Goal: Check status

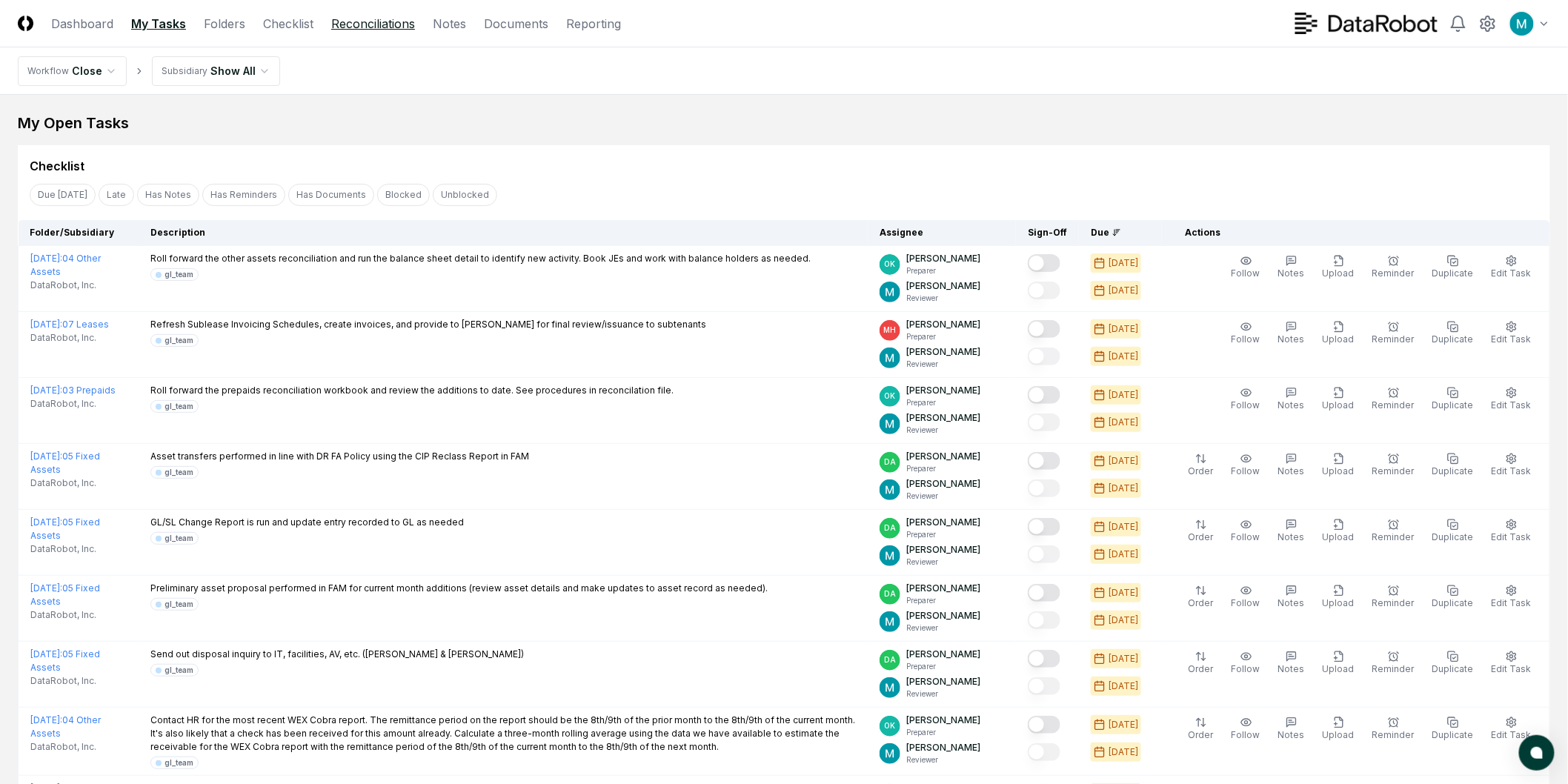
drag, startPoint x: 0, startPoint y: 0, endPoint x: 368, endPoint y: 16, distance: 368.3
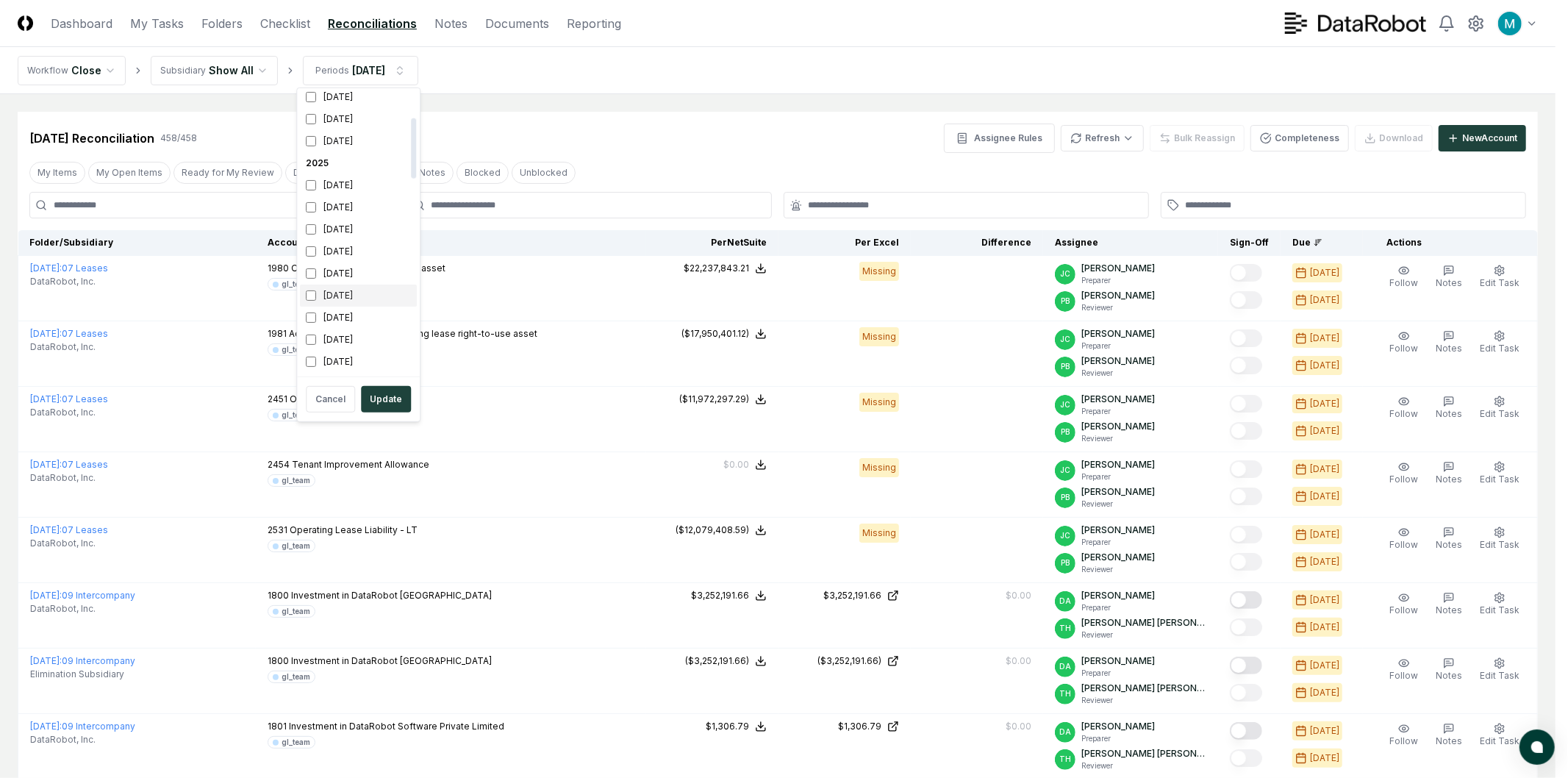
scroll to position [245, 0]
click at [350, 213] on div "[DATE]" at bounding box center [358, 210] width 117 height 22
click at [350, 239] on div "[DATE]" at bounding box center [358, 233] width 117 height 22
click at [393, 401] on button "Update" at bounding box center [385, 399] width 50 height 26
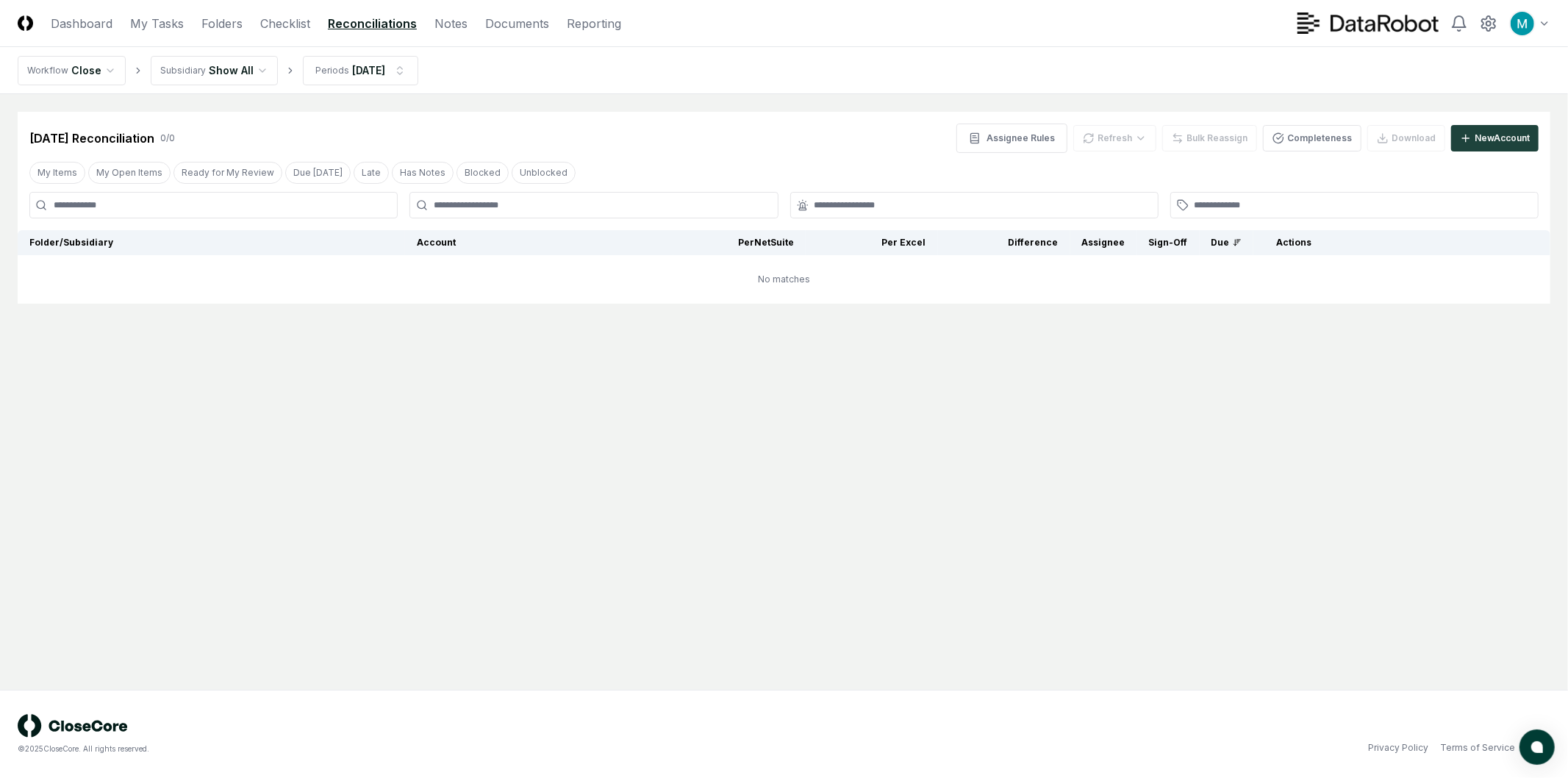
click at [373, 88] on nav "Workflow Close Subsidiary Show All Periods Aug 2025" at bounding box center [784, 70] width 1568 height 47
click at [378, 75] on html "CloseCore Dashboard My Tasks Folders Checklist Reconciliations Notes Documents …" at bounding box center [784, 389] width 1568 height 778
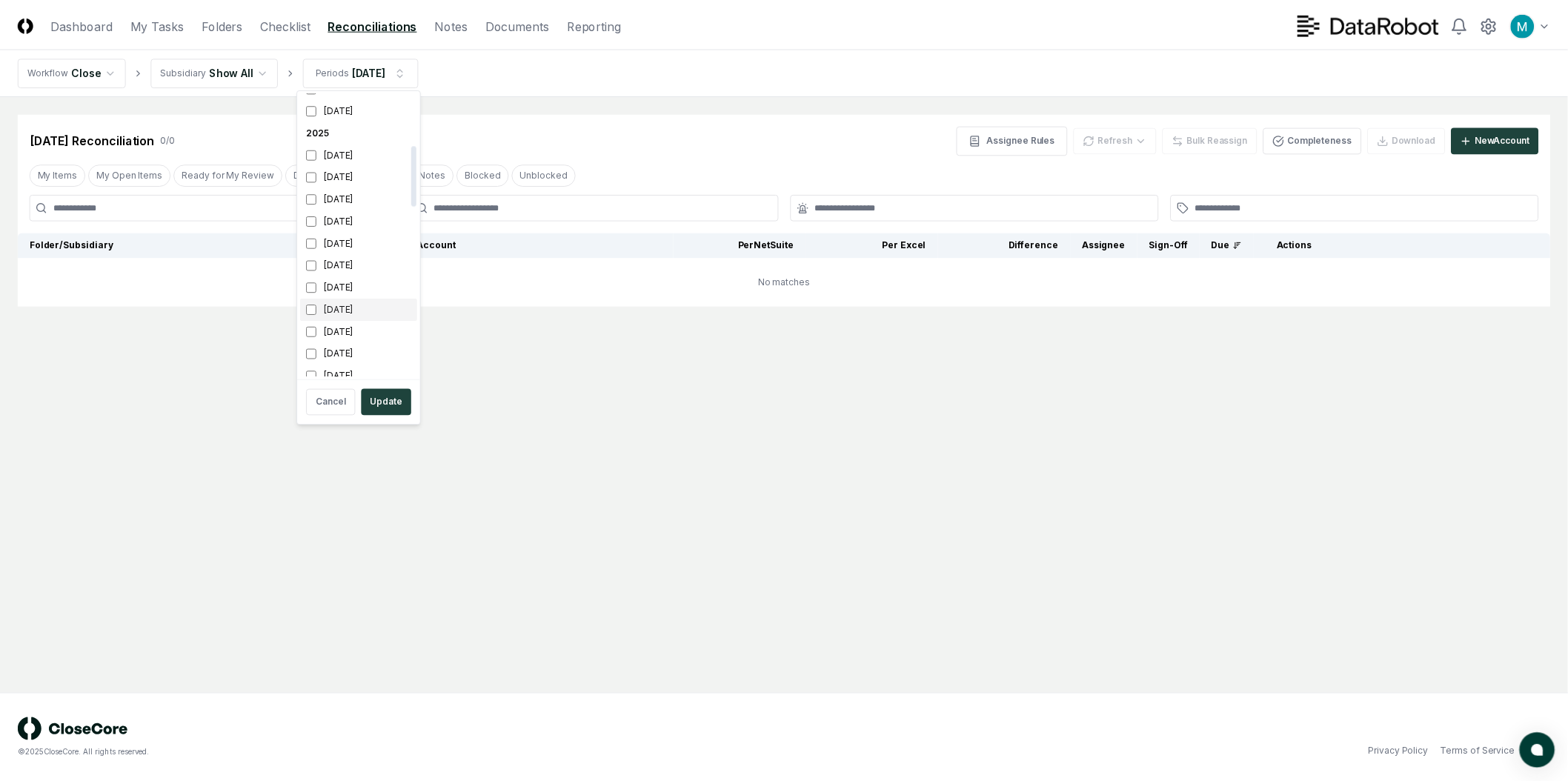
scroll to position [247, 0]
click at [356, 238] on div "[DATE]" at bounding box center [361, 235] width 118 height 23
click at [355, 213] on div "[DATE]" at bounding box center [361, 212] width 118 height 23
click at [400, 405] on button "Update" at bounding box center [388, 402] width 50 height 26
